Goal: Task Accomplishment & Management: Manage account settings

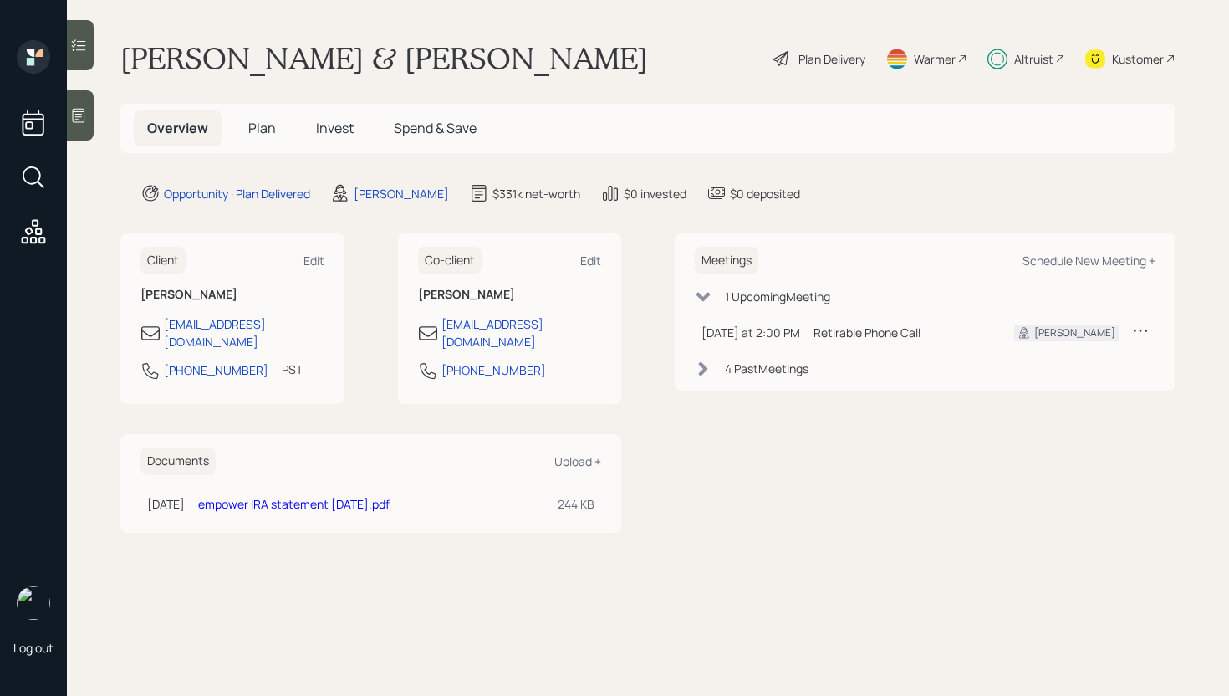
click at [268, 132] on span "Plan" at bounding box center [262, 128] width 28 height 18
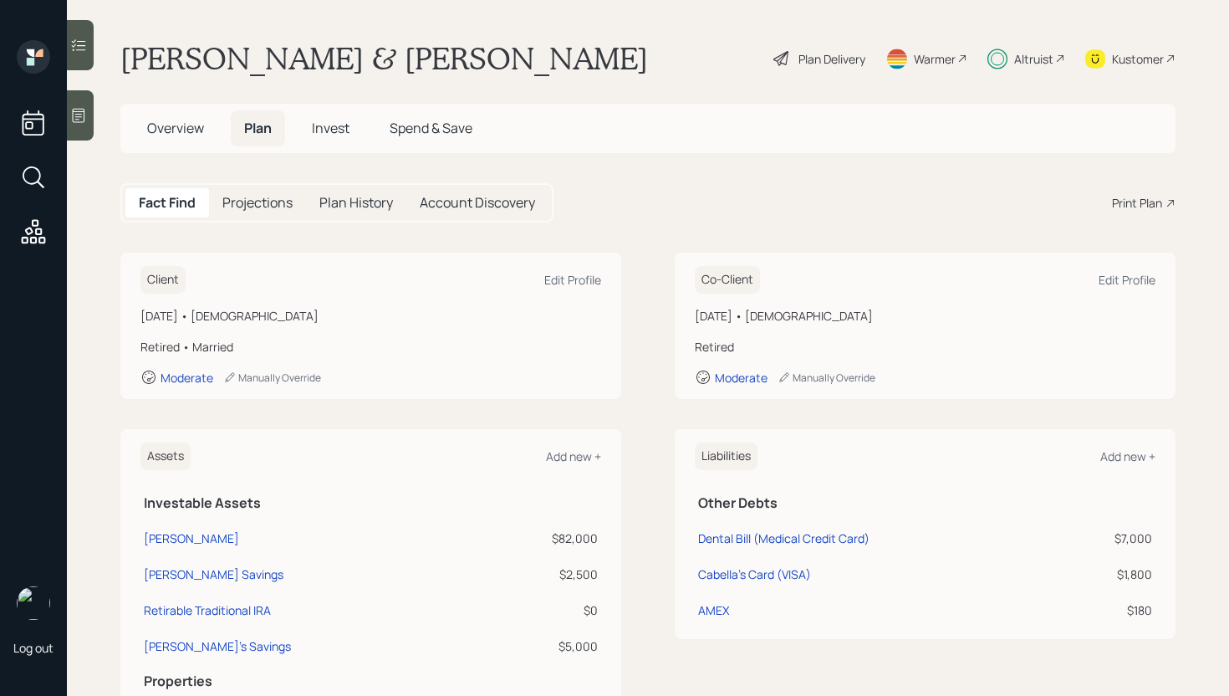
click at [359, 141] on h5 "Invest" at bounding box center [331, 128] width 64 height 36
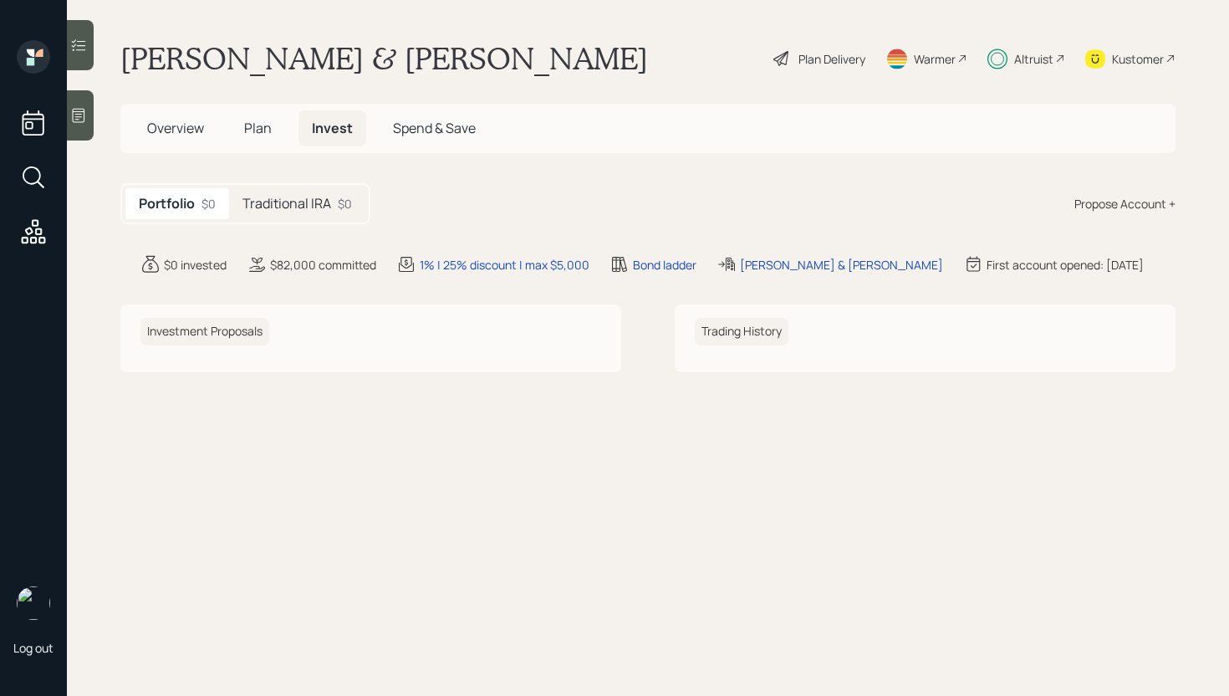
click at [313, 196] on h5 "Traditional IRA" at bounding box center [287, 204] width 89 height 16
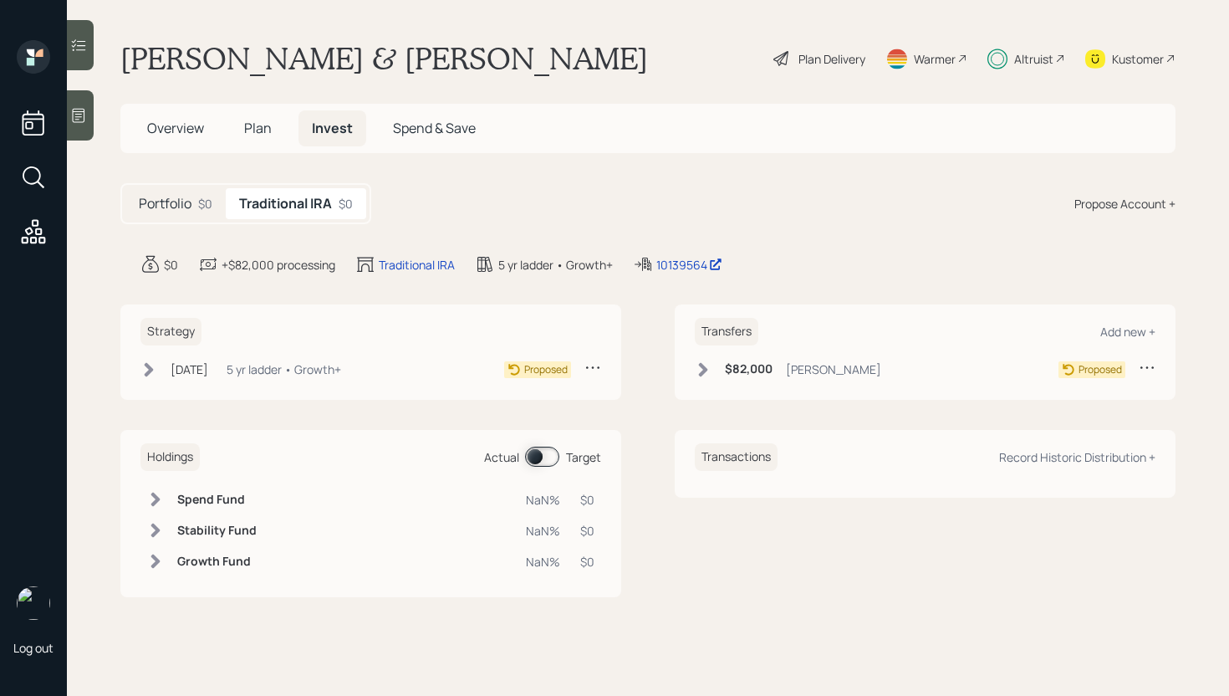
click at [542, 459] on span at bounding box center [542, 457] width 34 height 20
click at [179, 565] on h6 "Growth Fund" at bounding box center [214, 561] width 74 height 14
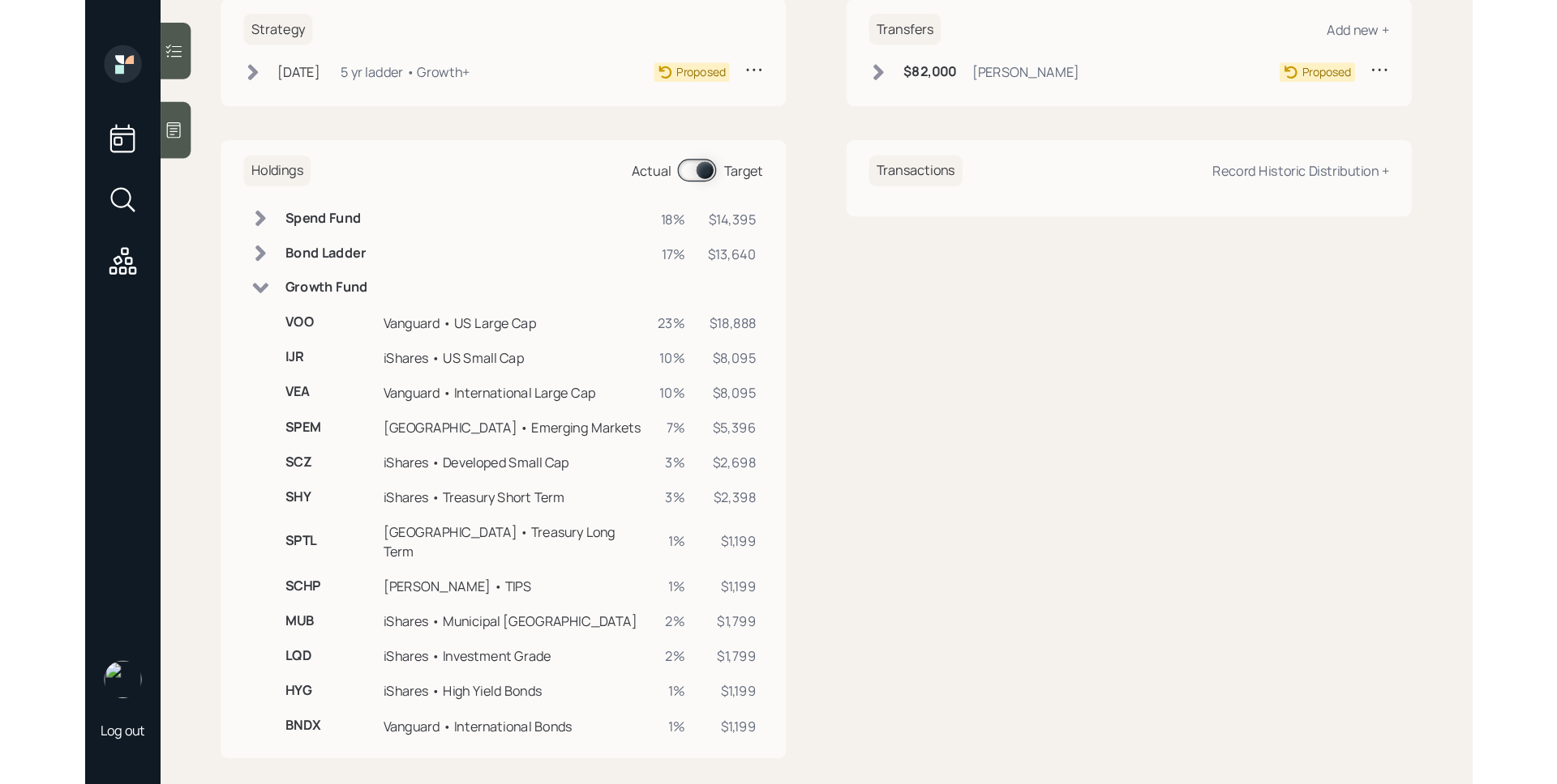
scroll to position [185, 0]
